Goal: Information Seeking & Learning: Find specific fact

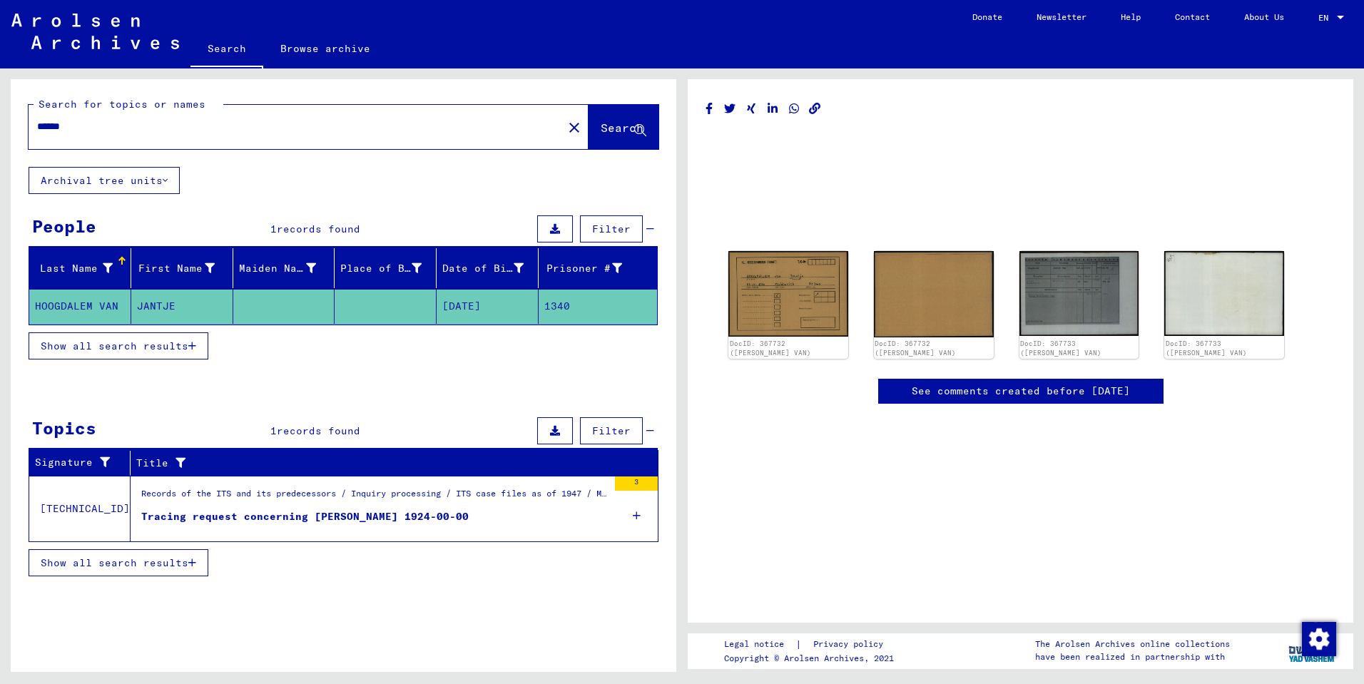
click at [175, 342] on span "Show all search results" at bounding box center [115, 346] width 148 height 13
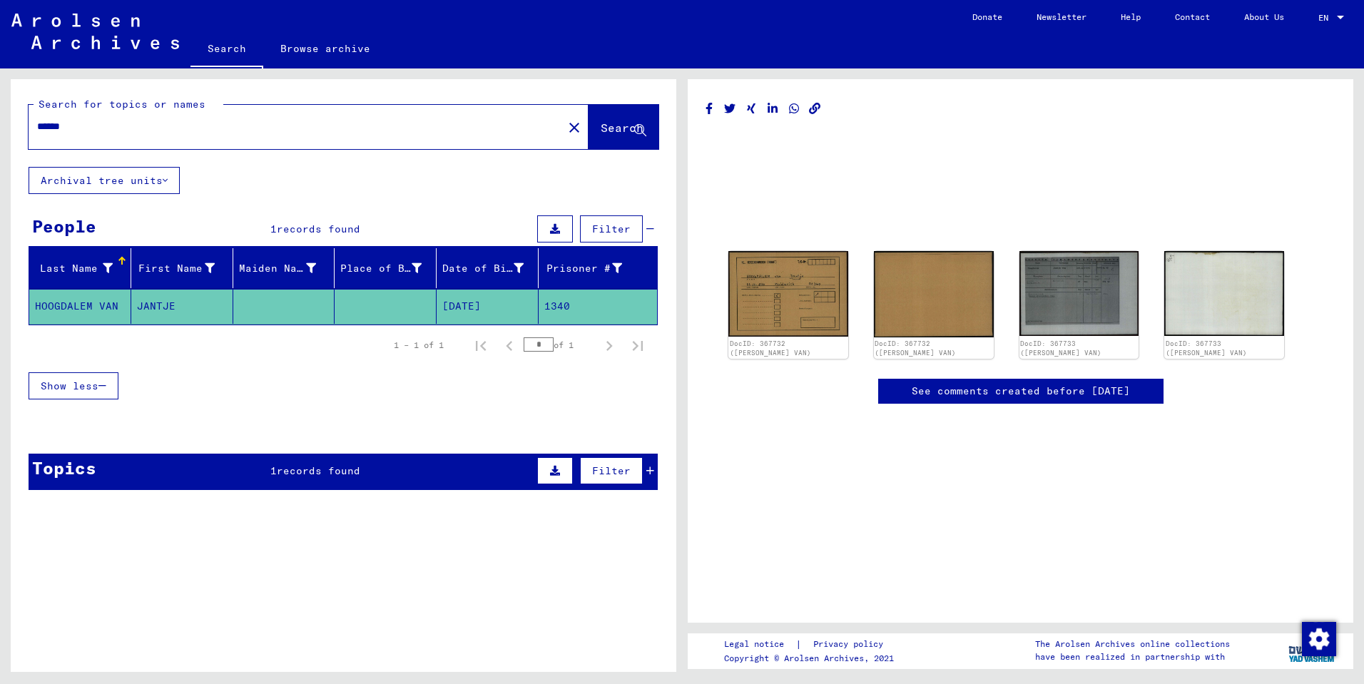
click at [651, 471] on icon at bounding box center [650, 471] width 8 height 10
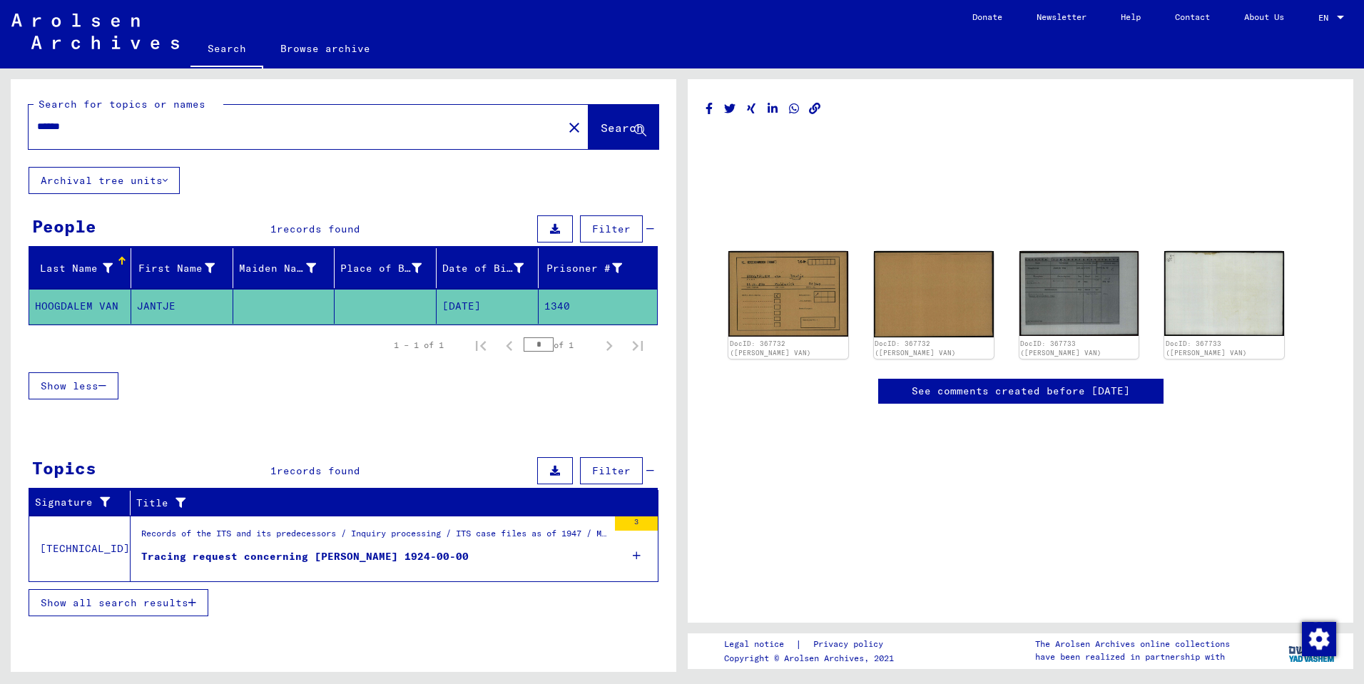
click at [644, 434] on div at bounding box center [344, 427] width 666 height 18
click at [577, 307] on mat-cell "1340" at bounding box center [598, 306] width 118 height 35
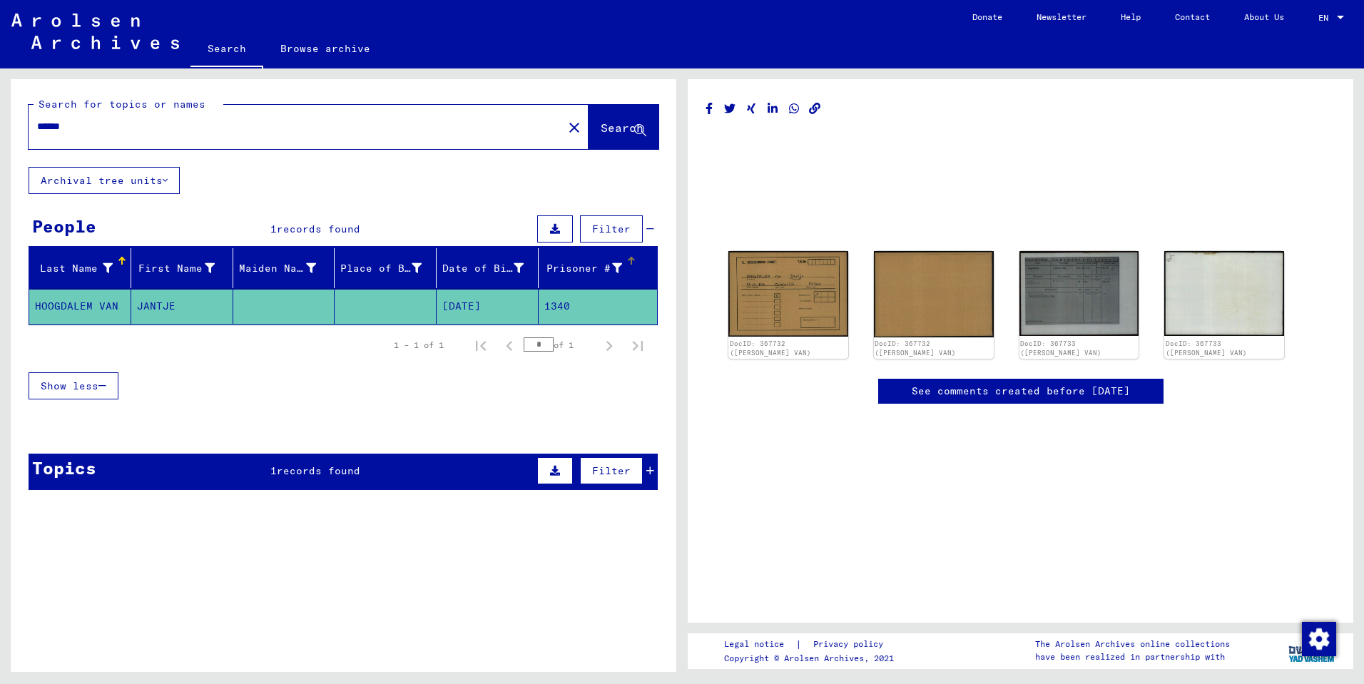
click at [616, 265] on icon at bounding box center [617, 268] width 10 height 10
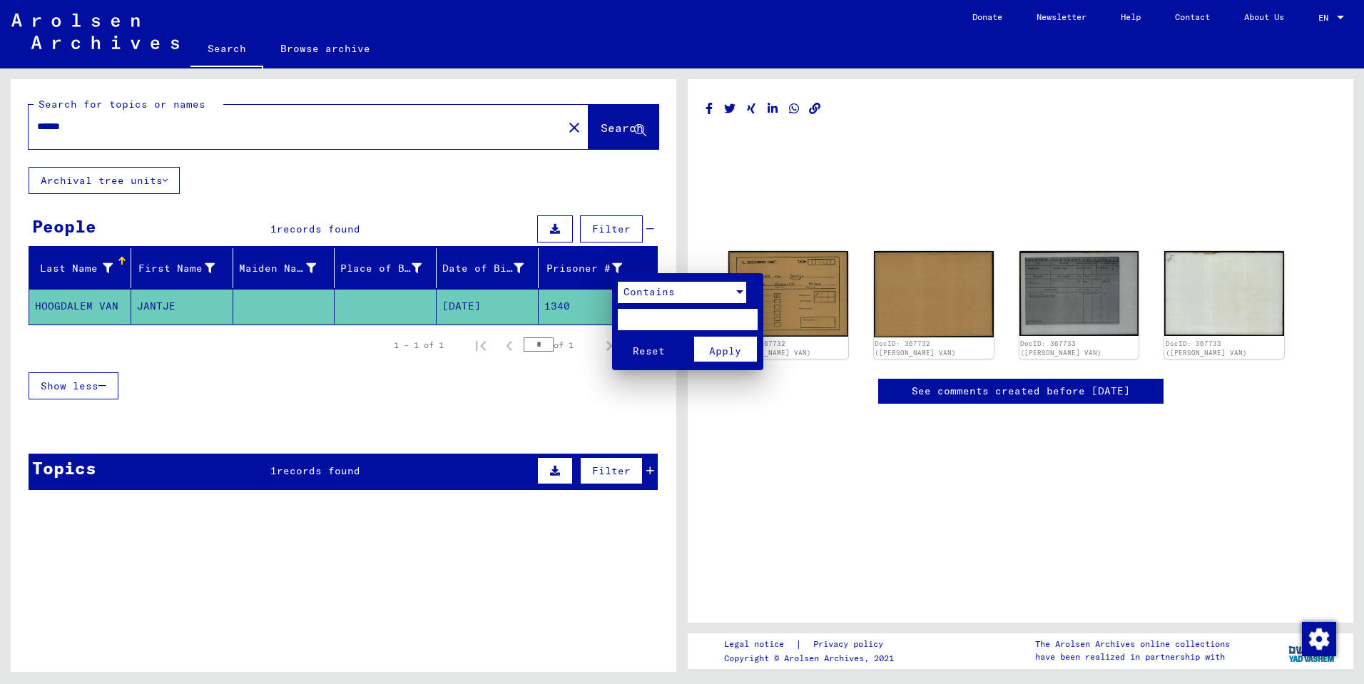
click at [739, 292] on div at bounding box center [739, 292] width 7 height 4
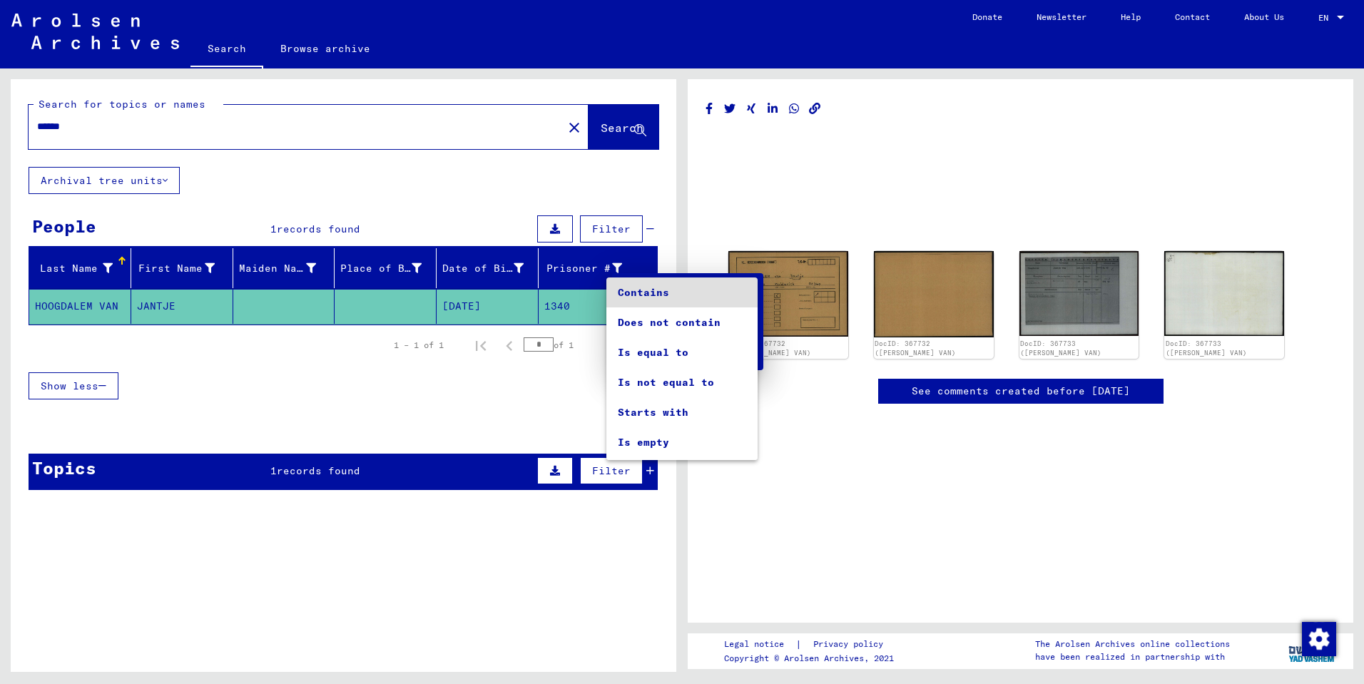
click at [531, 400] on div at bounding box center [682, 342] width 1364 height 684
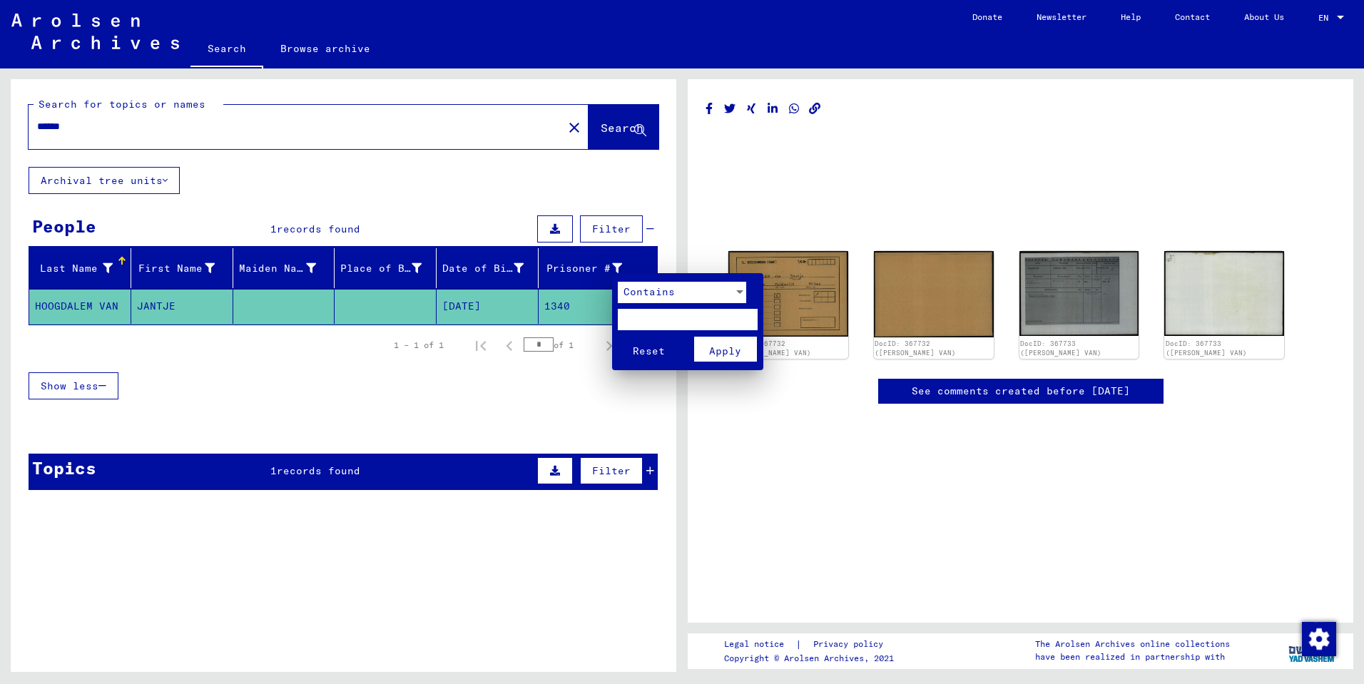
click at [527, 423] on div at bounding box center [682, 342] width 1364 height 684
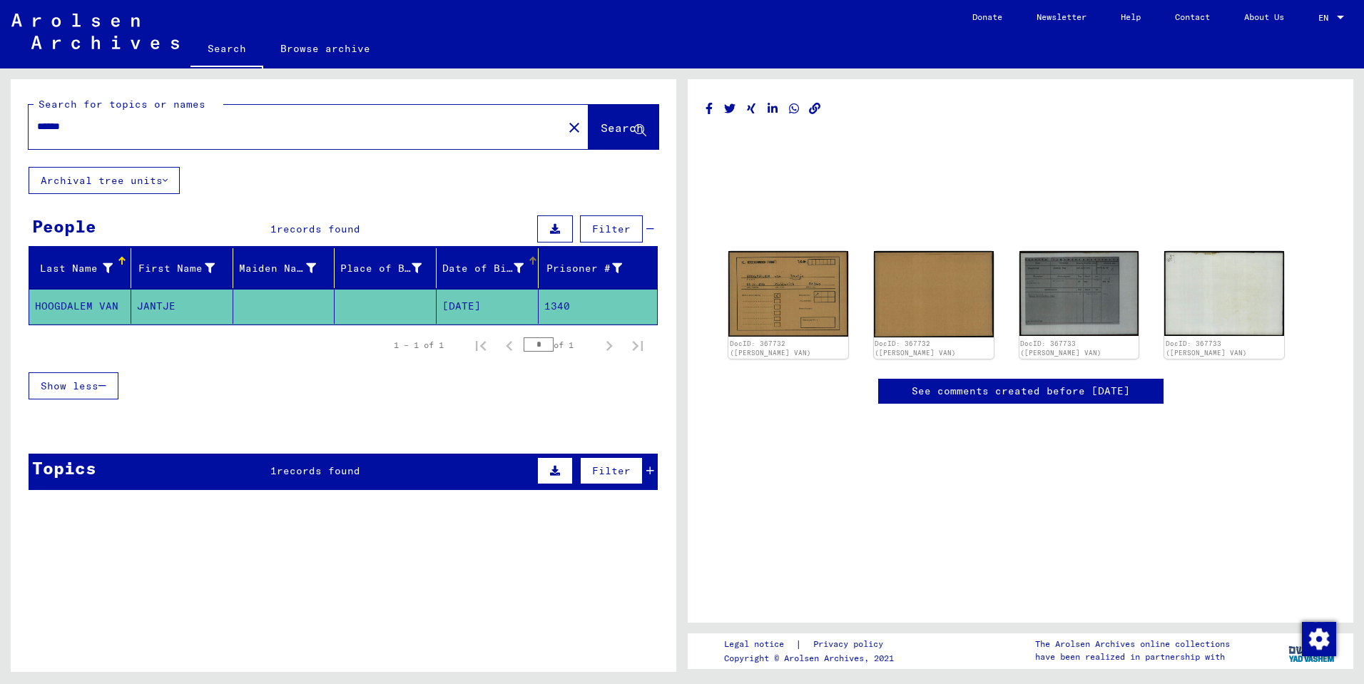
click at [516, 270] on icon at bounding box center [519, 268] width 10 height 10
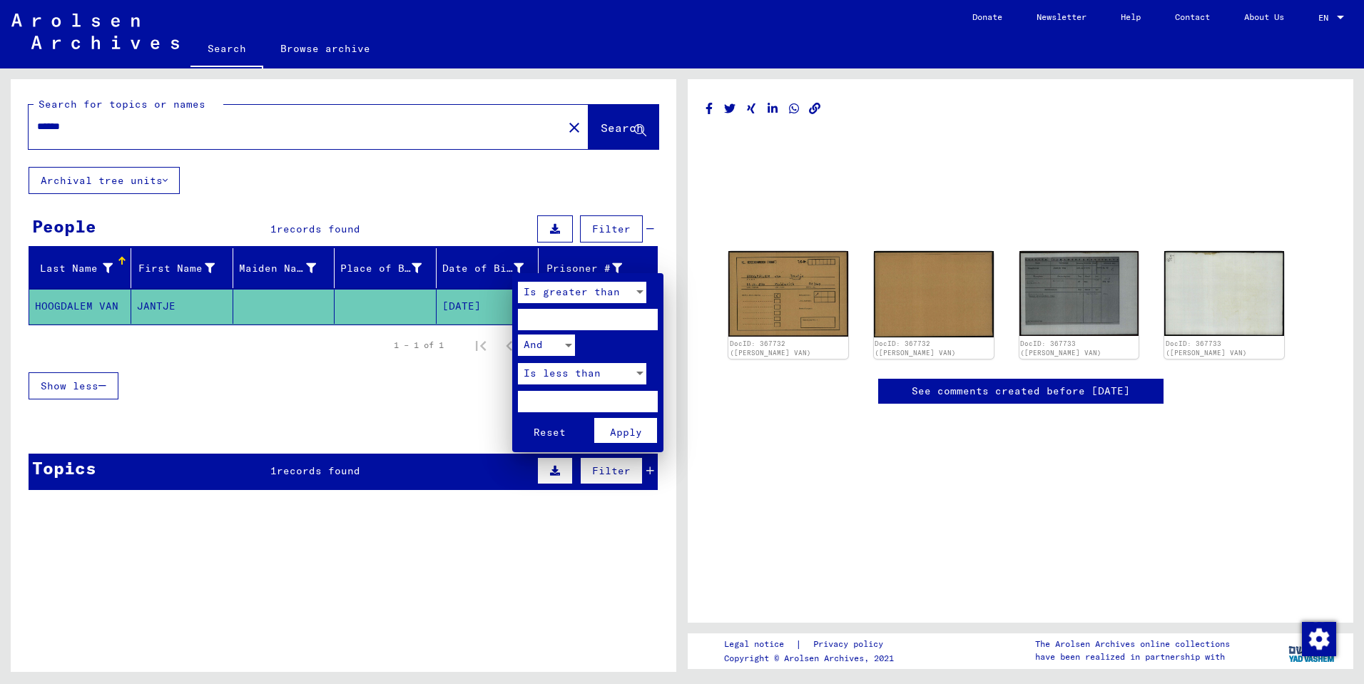
click at [457, 382] on div at bounding box center [682, 342] width 1364 height 684
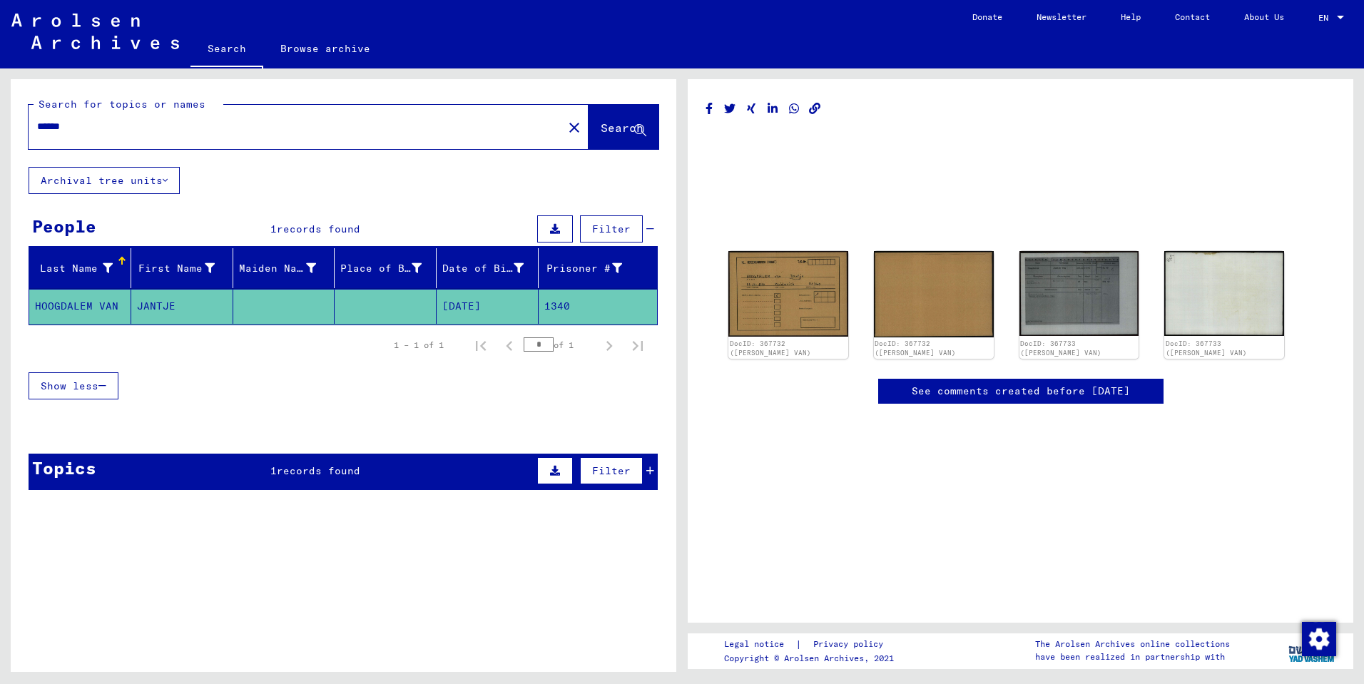
click at [560, 228] on icon at bounding box center [555, 229] width 10 height 10
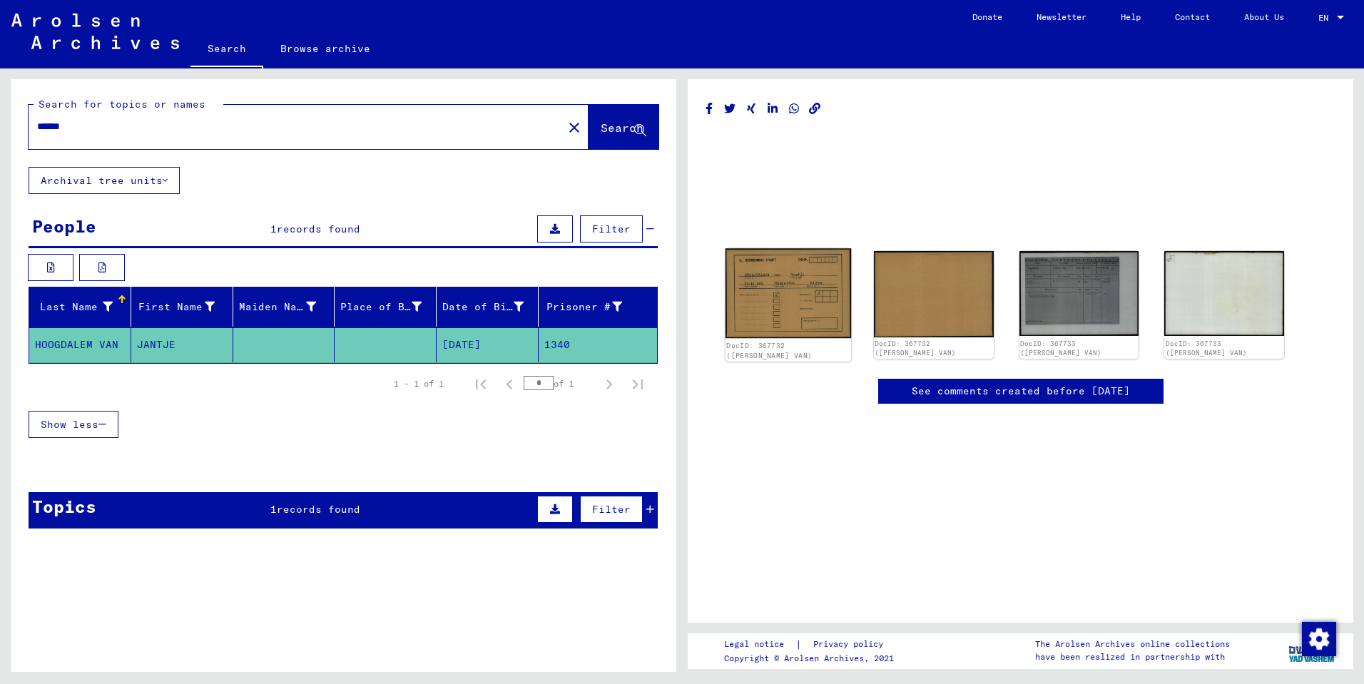
click at [778, 288] on img at bounding box center [789, 293] width 126 height 90
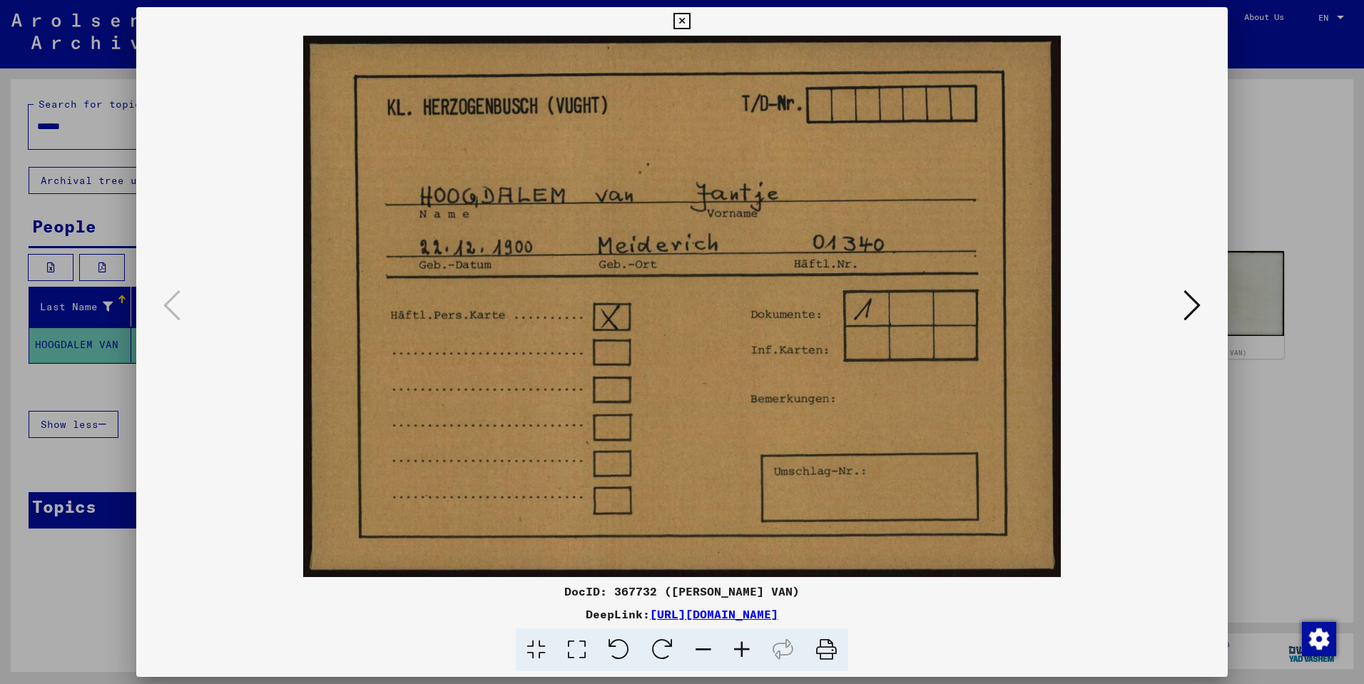
click at [691, 616] on link "[URL][DOMAIN_NAME]" at bounding box center [714, 614] width 128 height 14
